Goal: Task Accomplishment & Management: Manage account settings

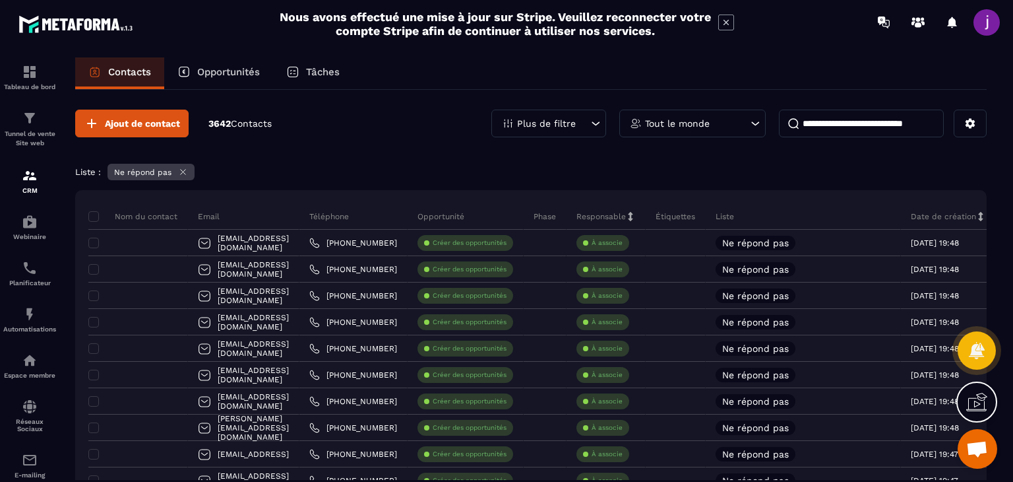
click at [181, 168] on icon at bounding box center [183, 172] width 10 height 10
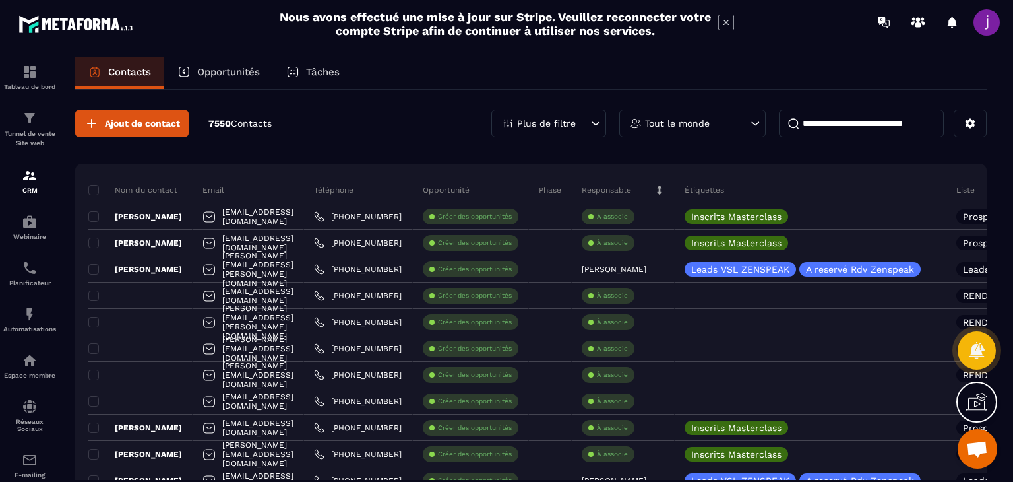
drag, startPoint x: 222, startPoint y: 73, endPoint x: 203, endPoint y: 67, distance: 19.4
click at [222, 72] on p "Opportunités" at bounding box center [228, 72] width 63 height 12
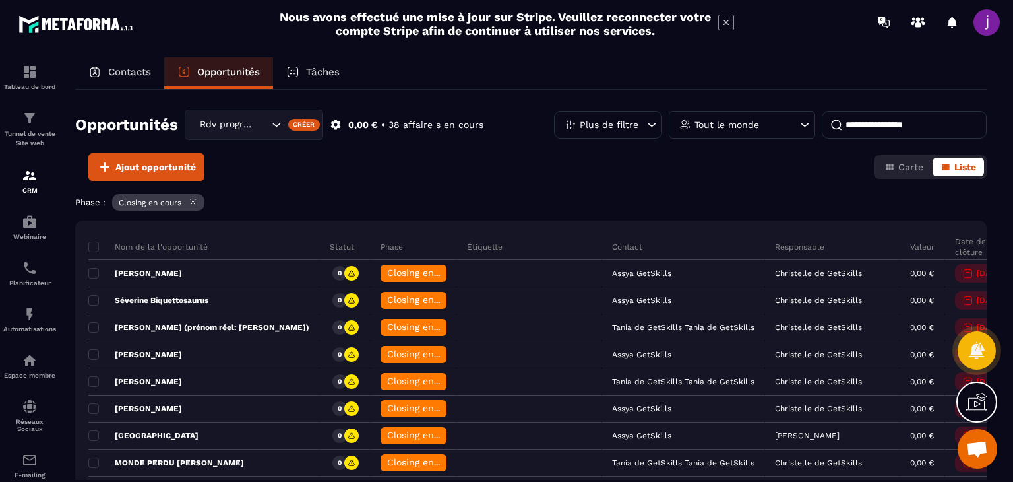
click at [144, 75] on p "Contacts" at bounding box center [129, 72] width 43 height 12
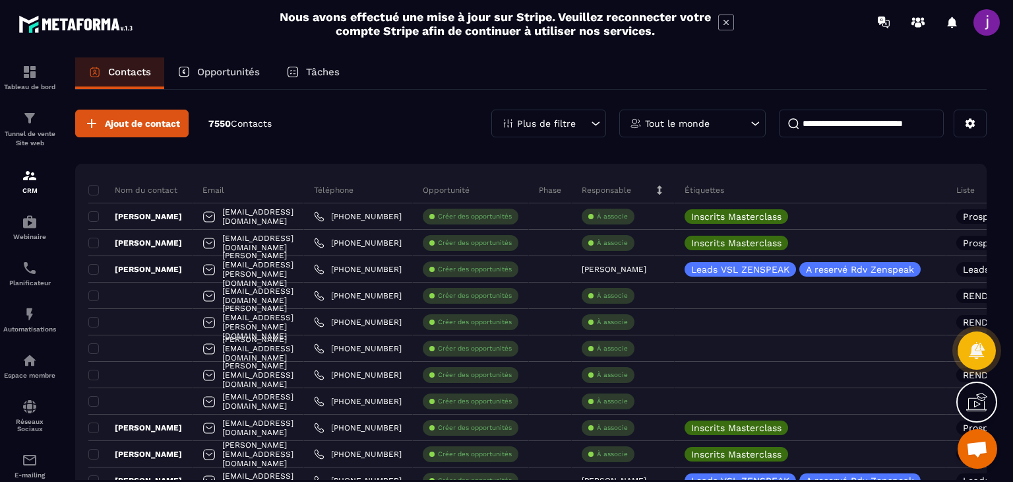
click at [588, 116] on div "Plus de filtre" at bounding box center [548, 124] width 115 height 28
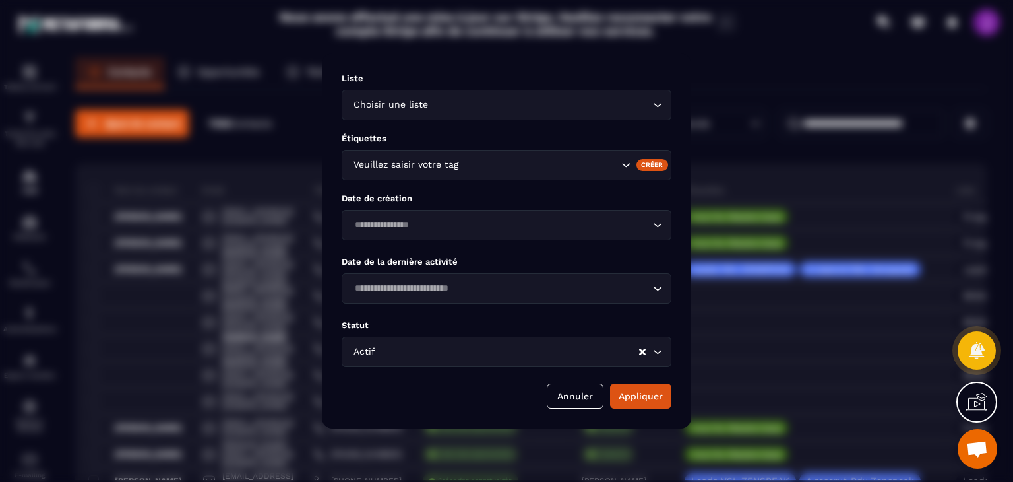
click at [289, 146] on div "Modal window" at bounding box center [506, 241] width 1013 height 482
click at [590, 394] on button "Annuler" at bounding box center [575, 395] width 57 height 25
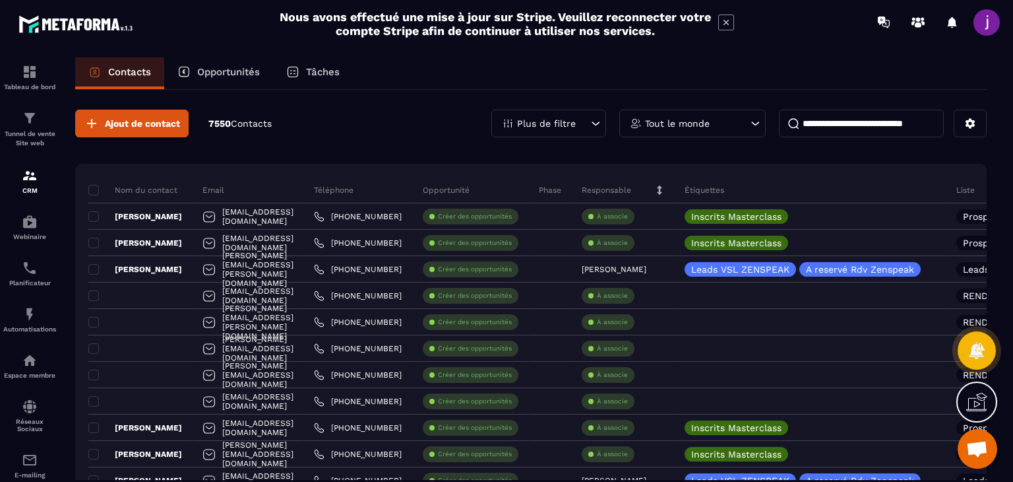
click at [227, 79] on div "Opportunités" at bounding box center [218, 73] width 109 height 32
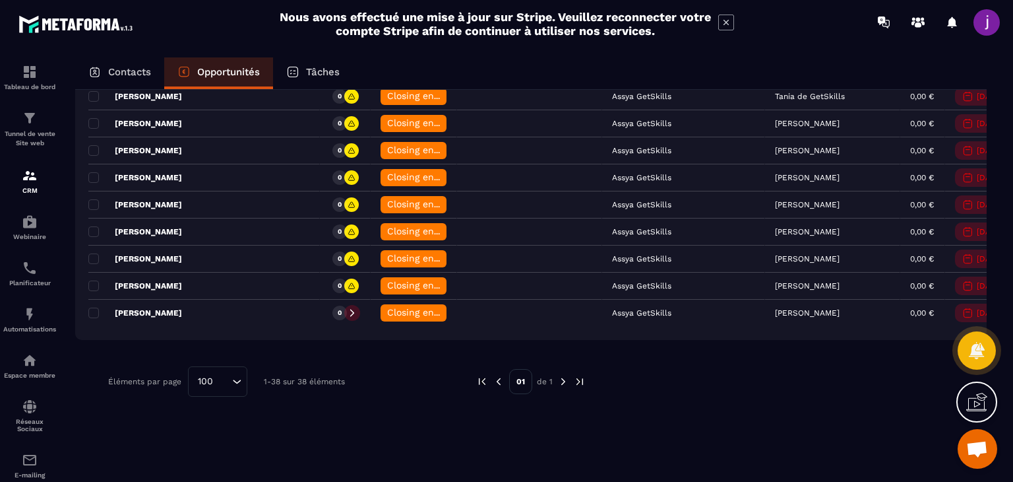
scroll to position [939, 0]
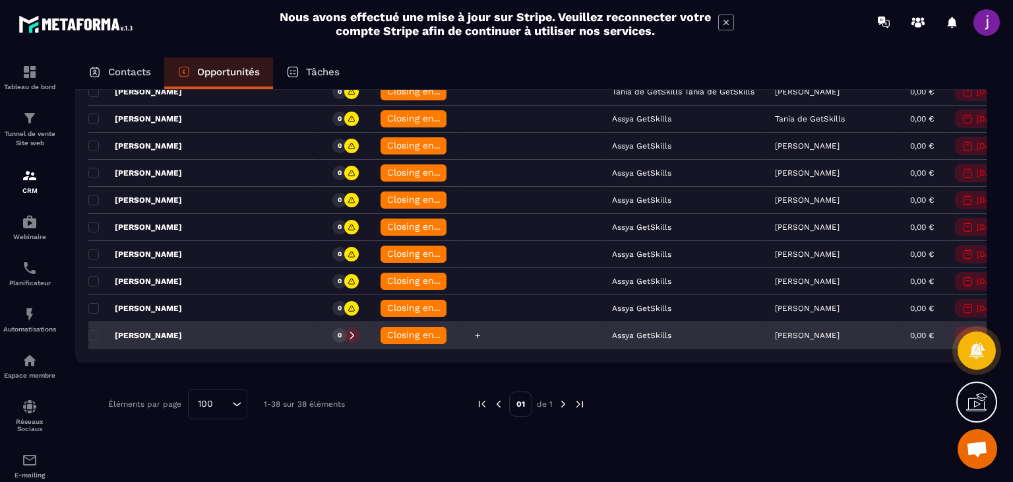
click at [487, 328] on div at bounding box center [529, 336] width 145 height 26
click at [474, 332] on icon at bounding box center [478, 335] width 9 height 9
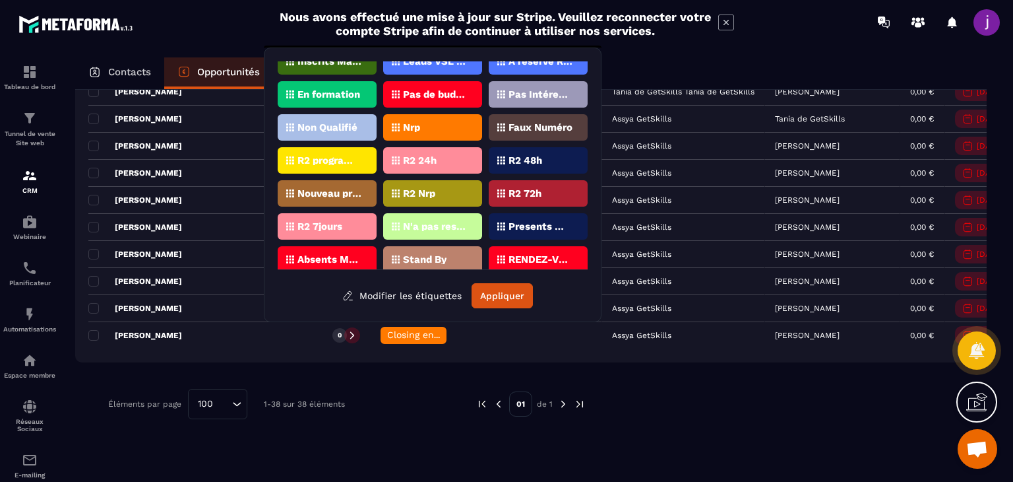
scroll to position [20, 0]
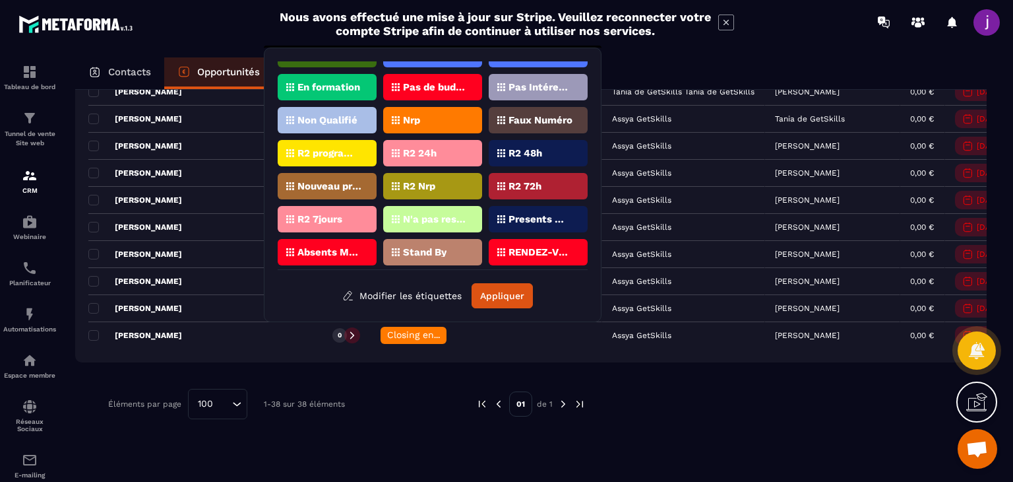
click at [441, 239] on div "Stand By" at bounding box center [432, 252] width 99 height 26
click at [507, 299] on button "Appliquer" at bounding box center [502, 295] width 61 height 25
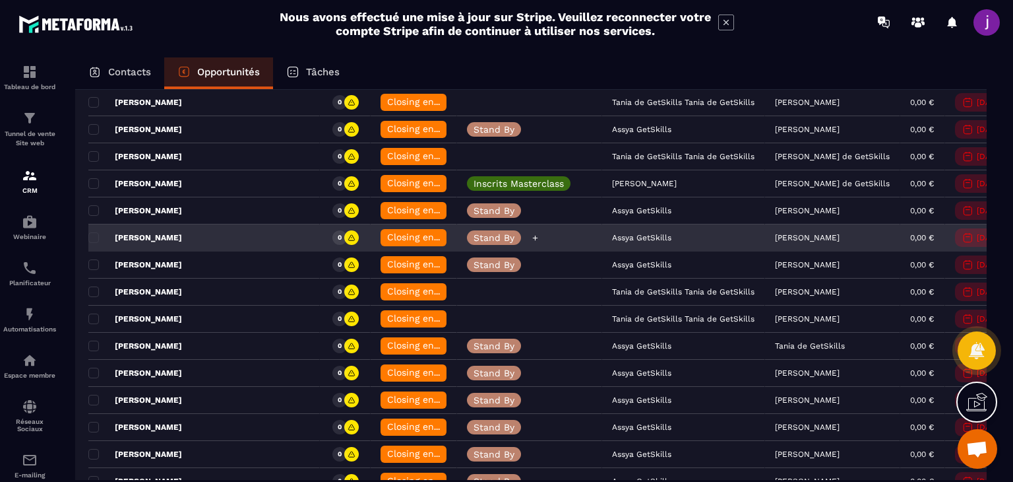
scroll to position [1005, 0]
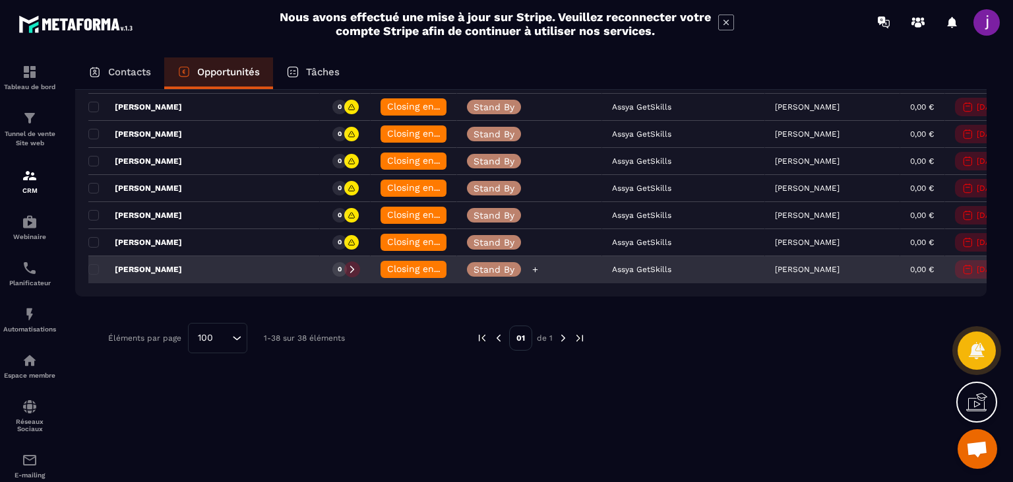
click at [474, 265] on p "Stand By" at bounding box center [494, 269] width 41 height 9
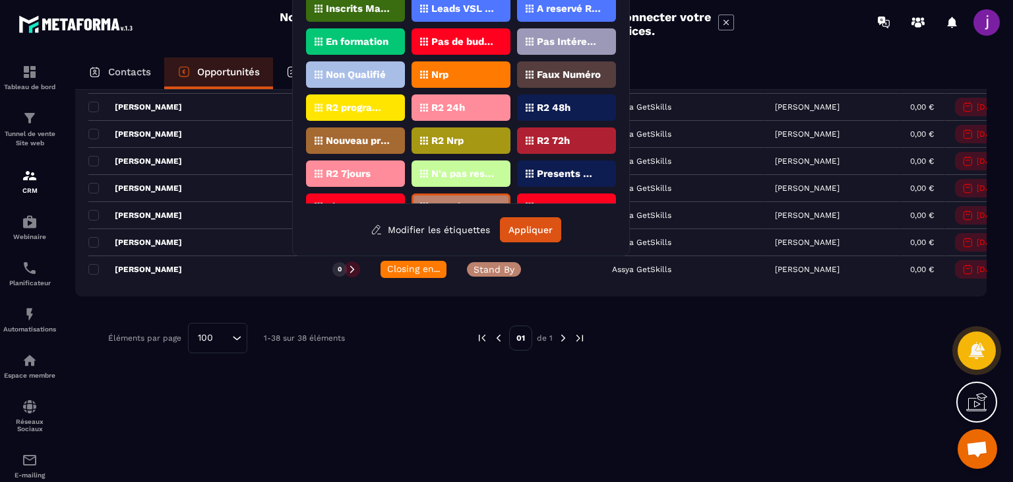
click at [475, 197] on div "Stand By" at bounding box center [461, 206] width 99 height 26
click at [528, 225] on button "Appliquer" at bounding box center [530, 229] width 61 height 25
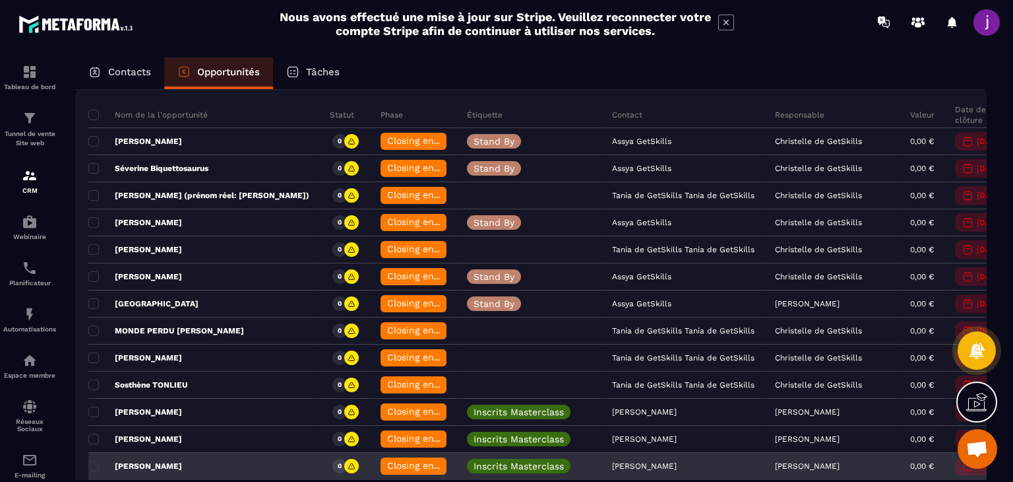
scroll to position [330, 0]
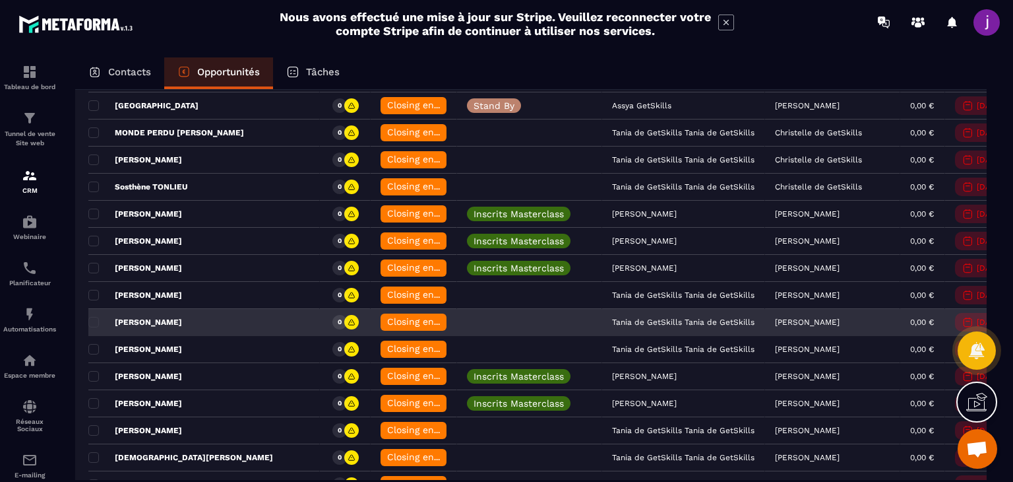
click at [259, 323] on div "[PERSON_NAME]" at bounding box center [204, 322] width 232 height 26
